Goal: Task Accomplishment & Management: Manage account settings

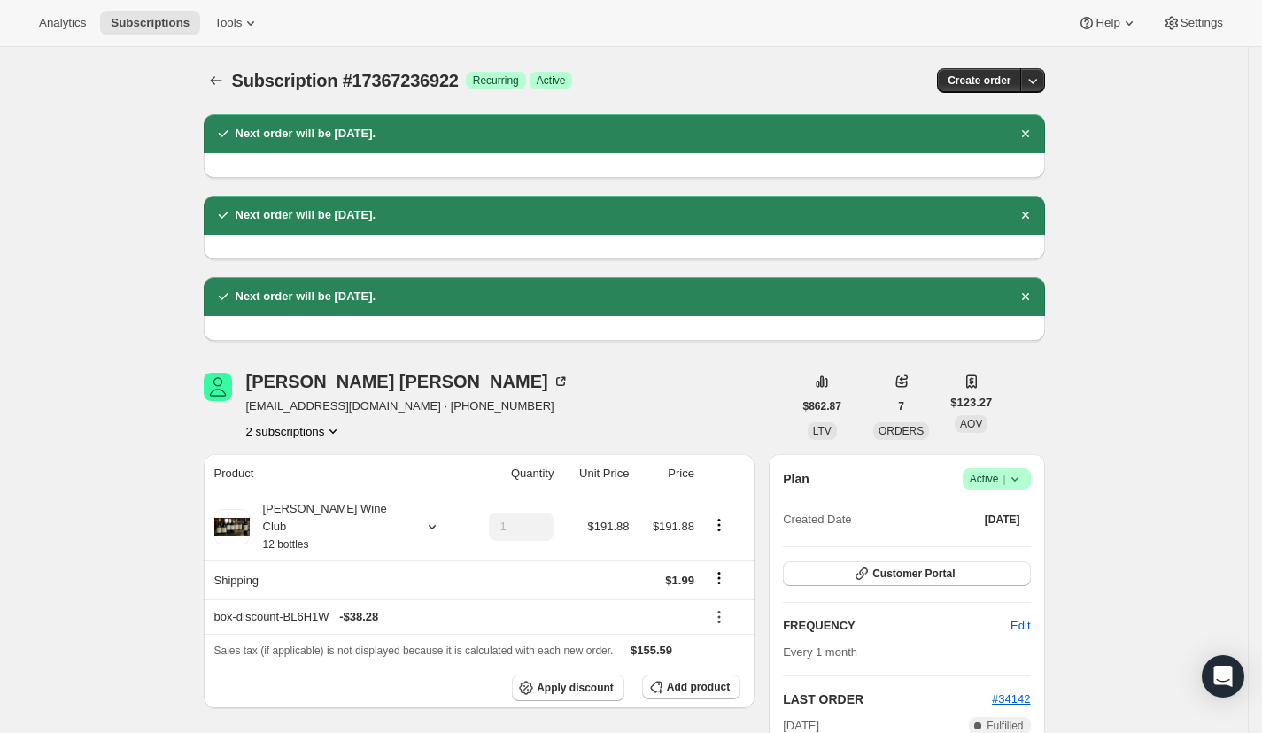
scroll to position [742, 0]
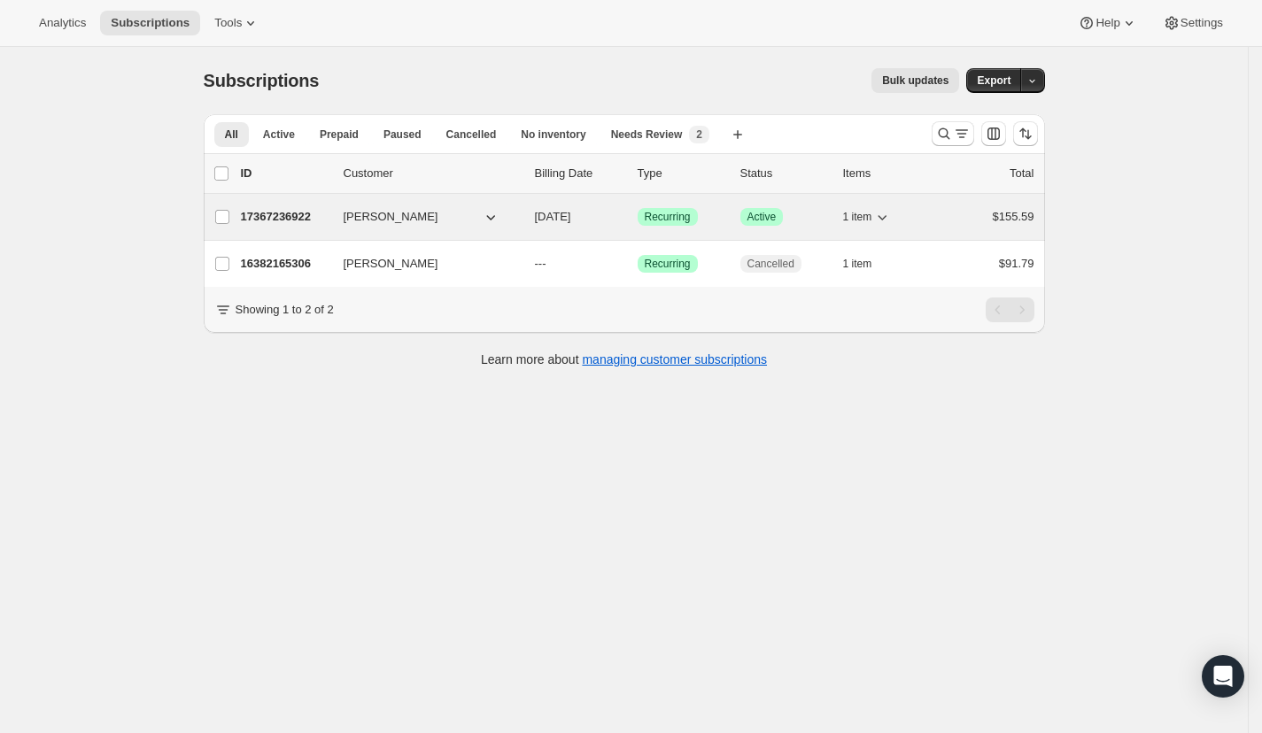
click at [305, 218] on p "17367236922" at bounding box center [285, 217] width 89 height 18
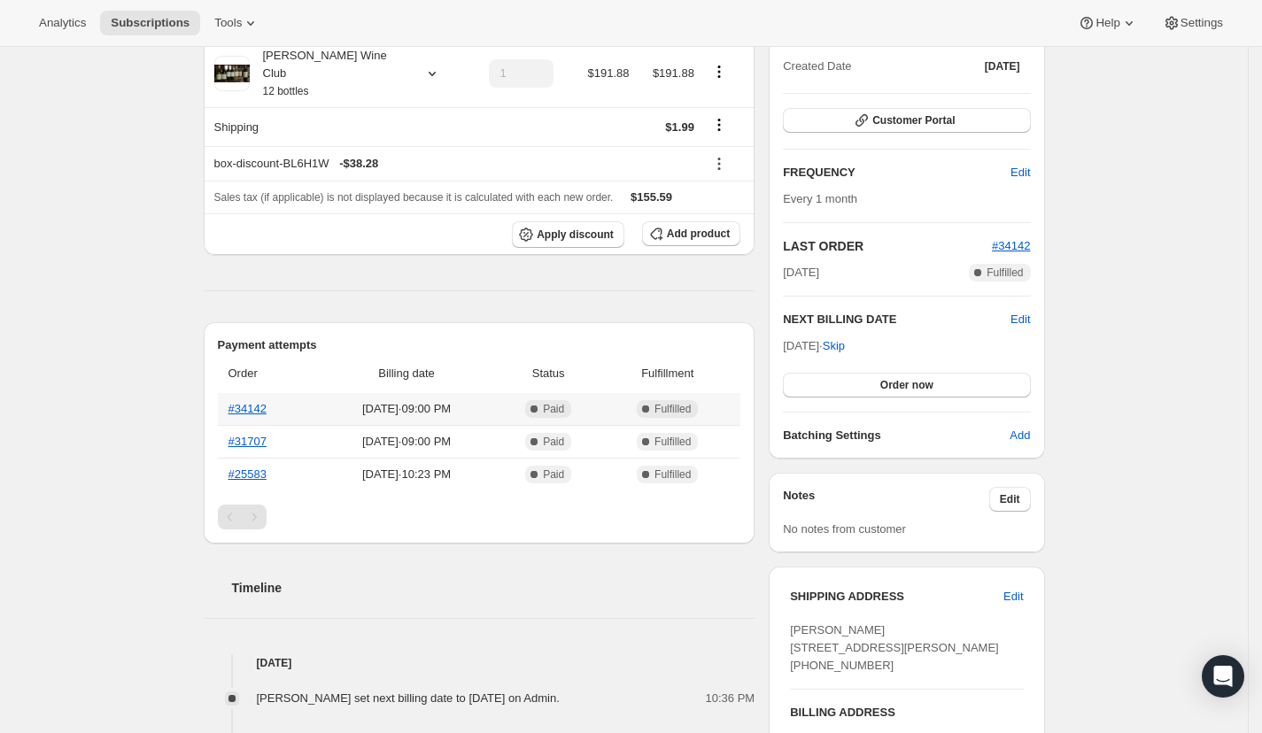
scroll to position [331, 0]
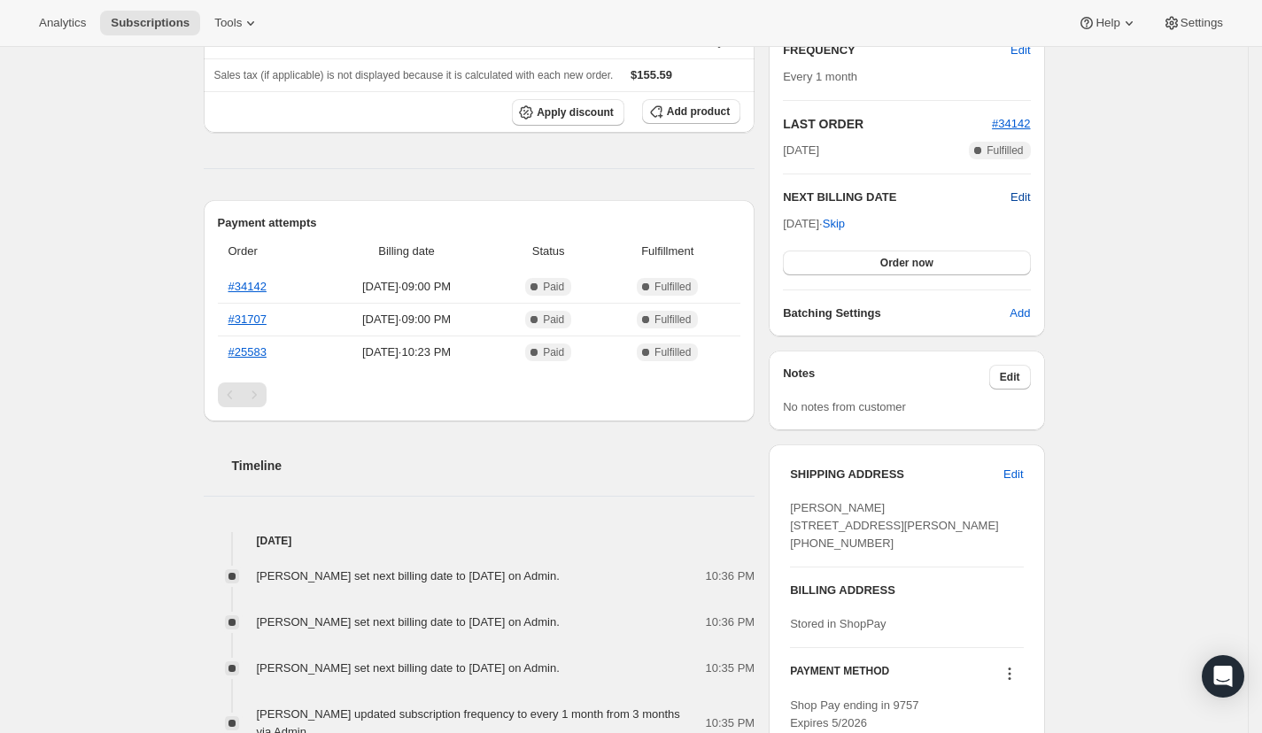
click at [1024, 196] on span "Edit" at bounding box center [1020, 198] width 19 height 18
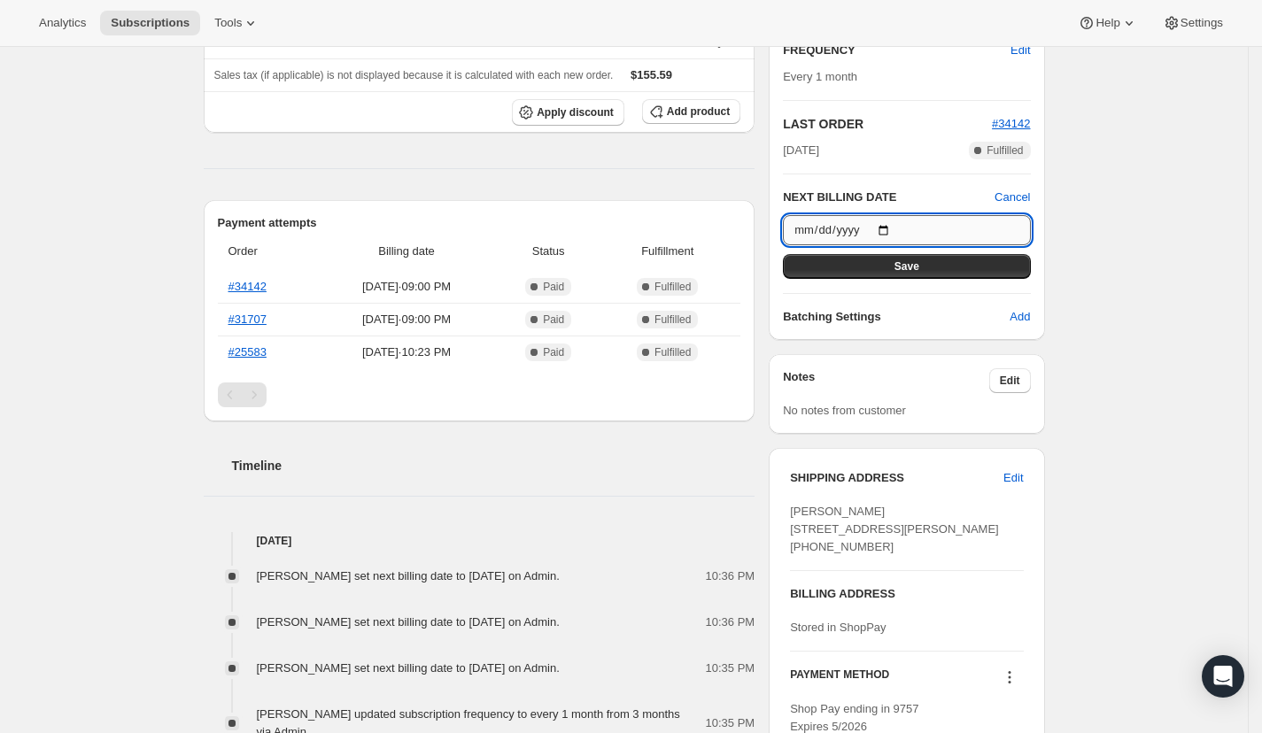
click at [898, 230] on input "[DATE]" at bounding box center [906, 230] width 247 height 30
type input "[DATE]"
click at [959, 271] on button "Save" at bounding box center [906, 266] width 247 height 25
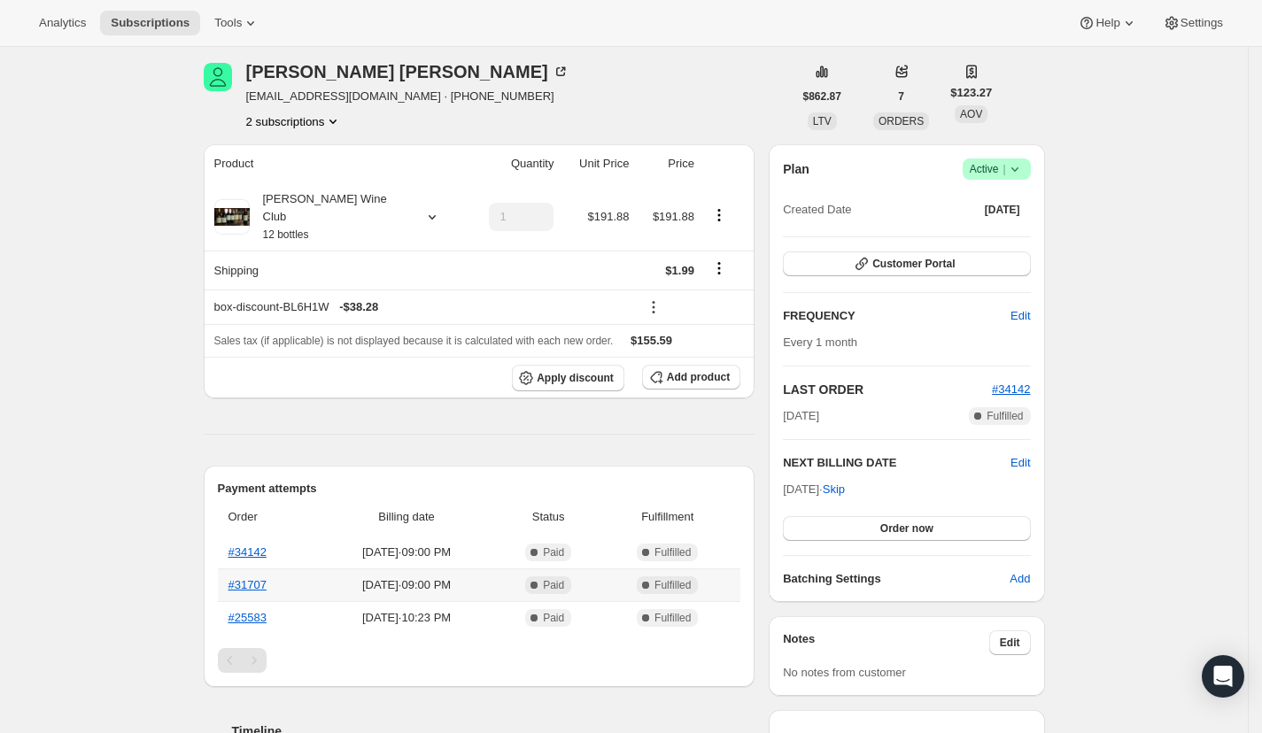
scroll to position [0, 0]
